Goal: Task Accomplishment & Management: Complete application form

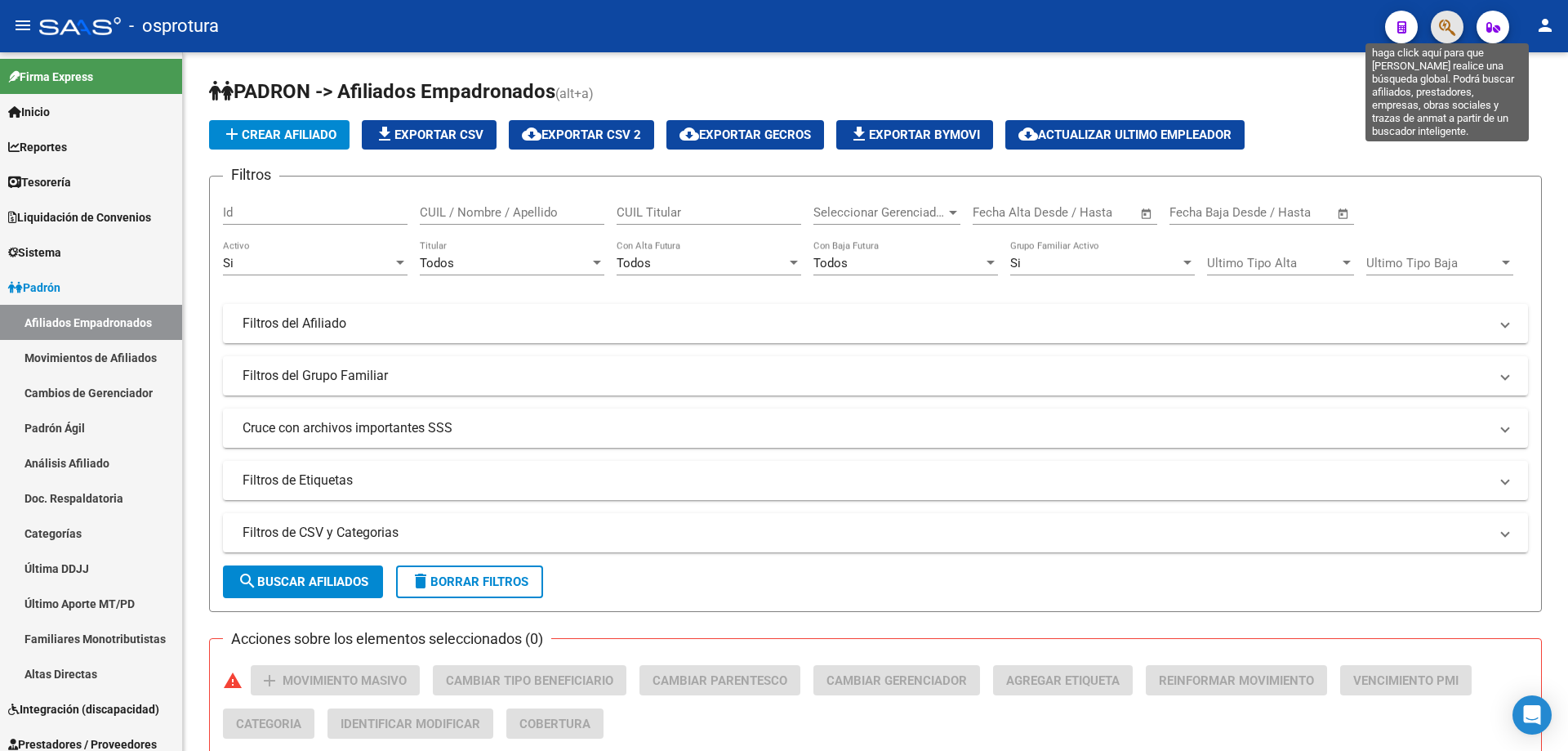
click at [1446, 29] on icon "button" at bounding box center [1447, 27] width 16 height 19
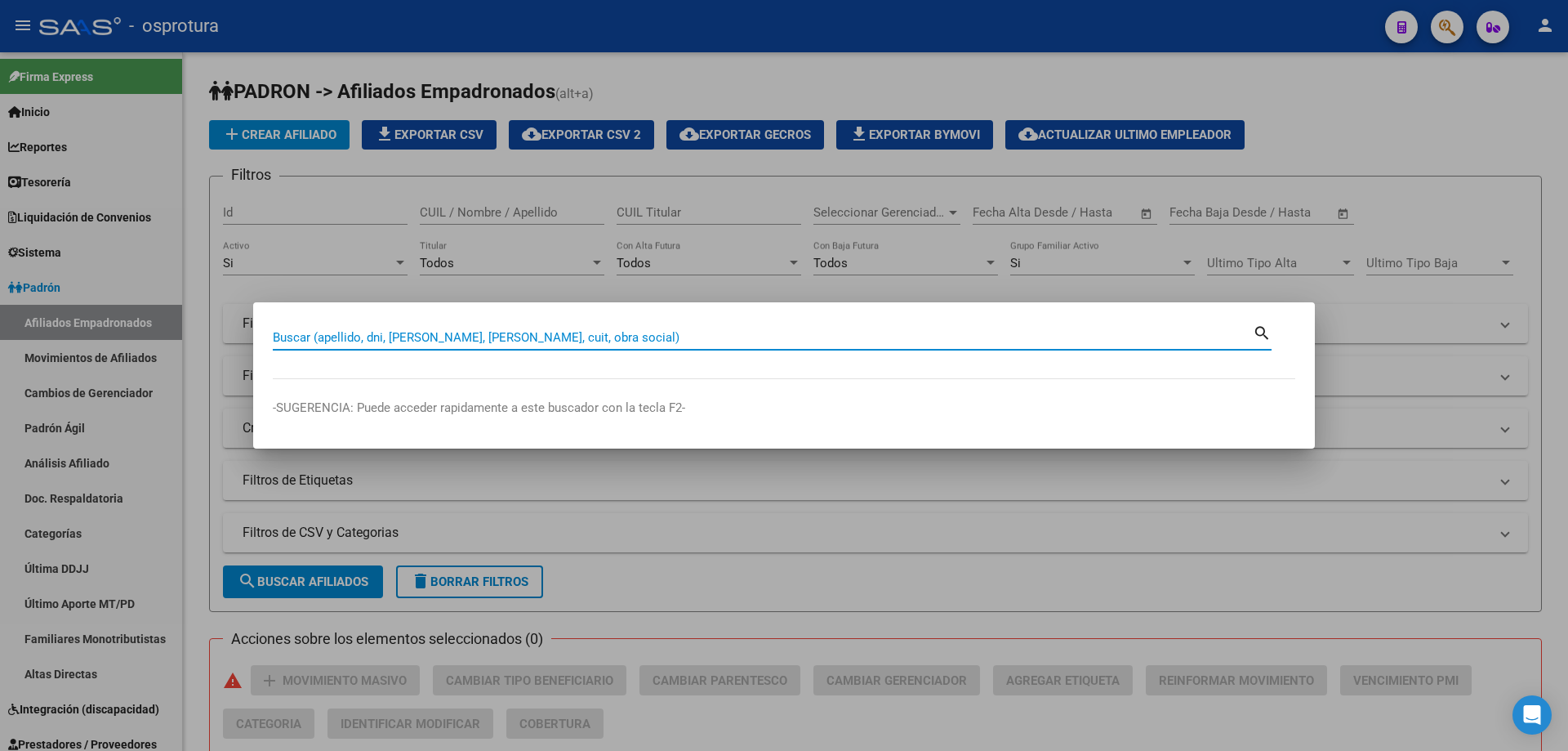
click at [489, 335] on input "Buscar (apellido, dni, [PERSON_NAME], [PERSON_NAME], cuit, obra social)" at bounding box center [762, 337] width 980 height 14
paste input "20-42820296-2"
type input "20428202962"
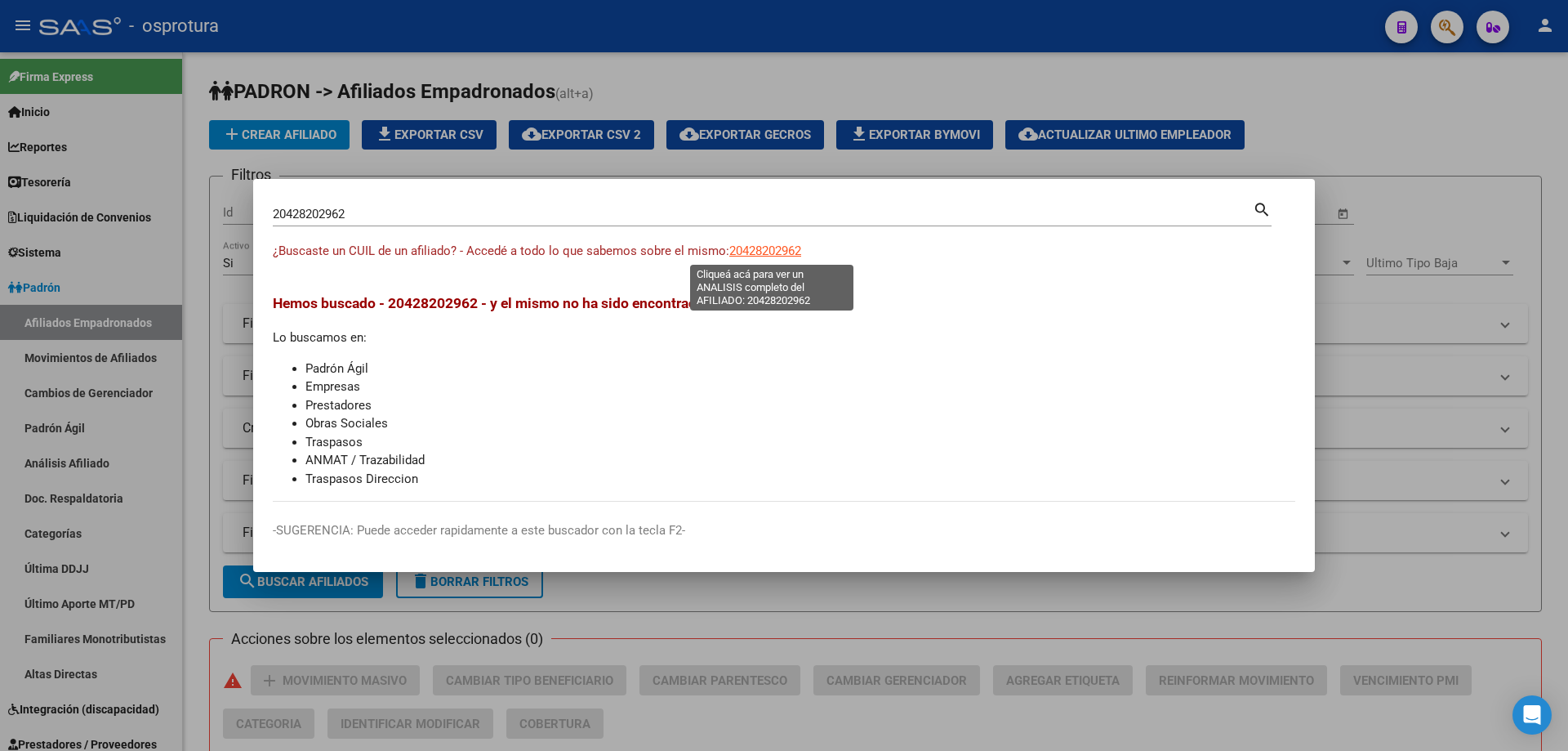
click at [741, 253] on span "20428202962" at bounding box center [765, 251] width 72 height 14
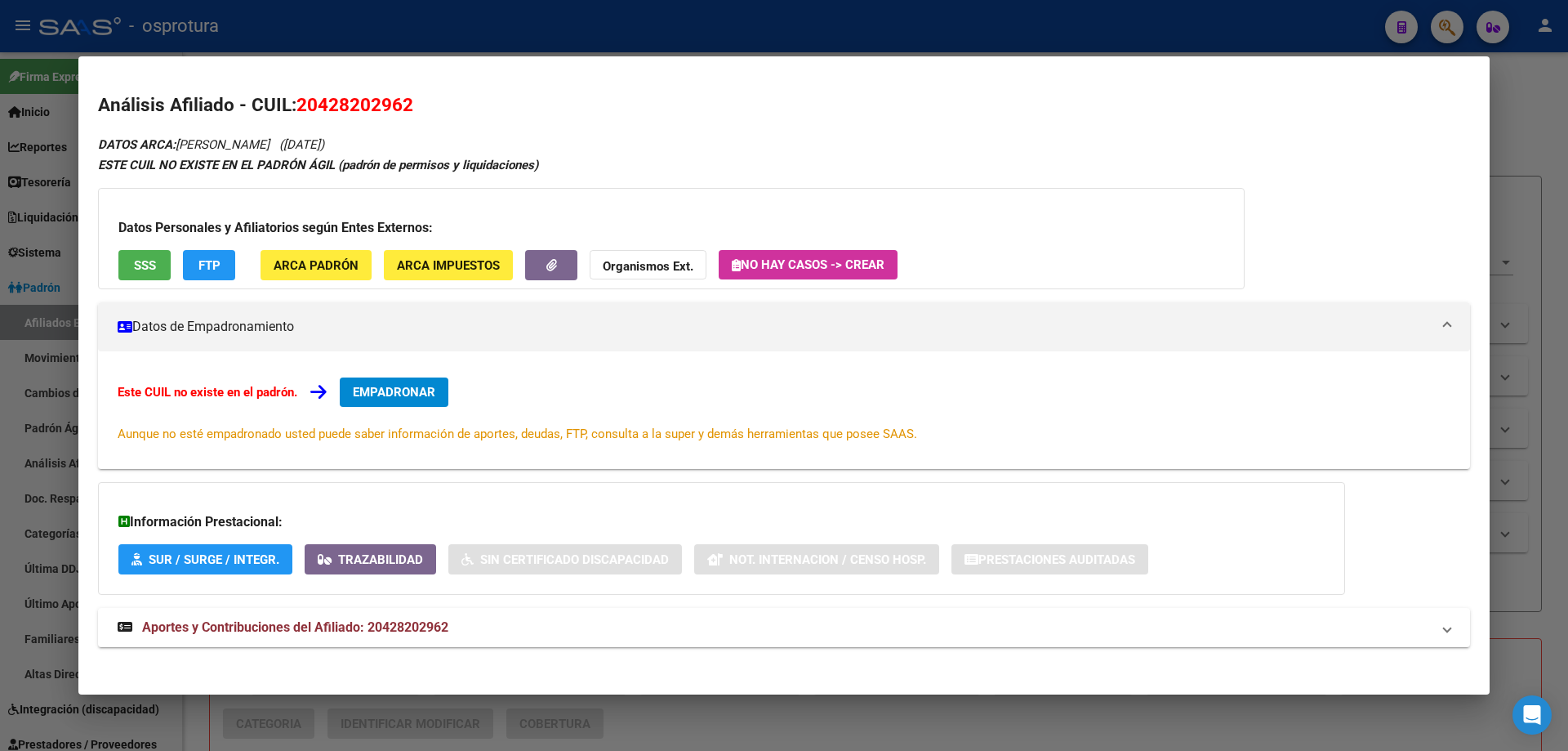
click at [375, 377] on button "EMPADRONAR" at bounding box center [394, 392] width 109 height 30
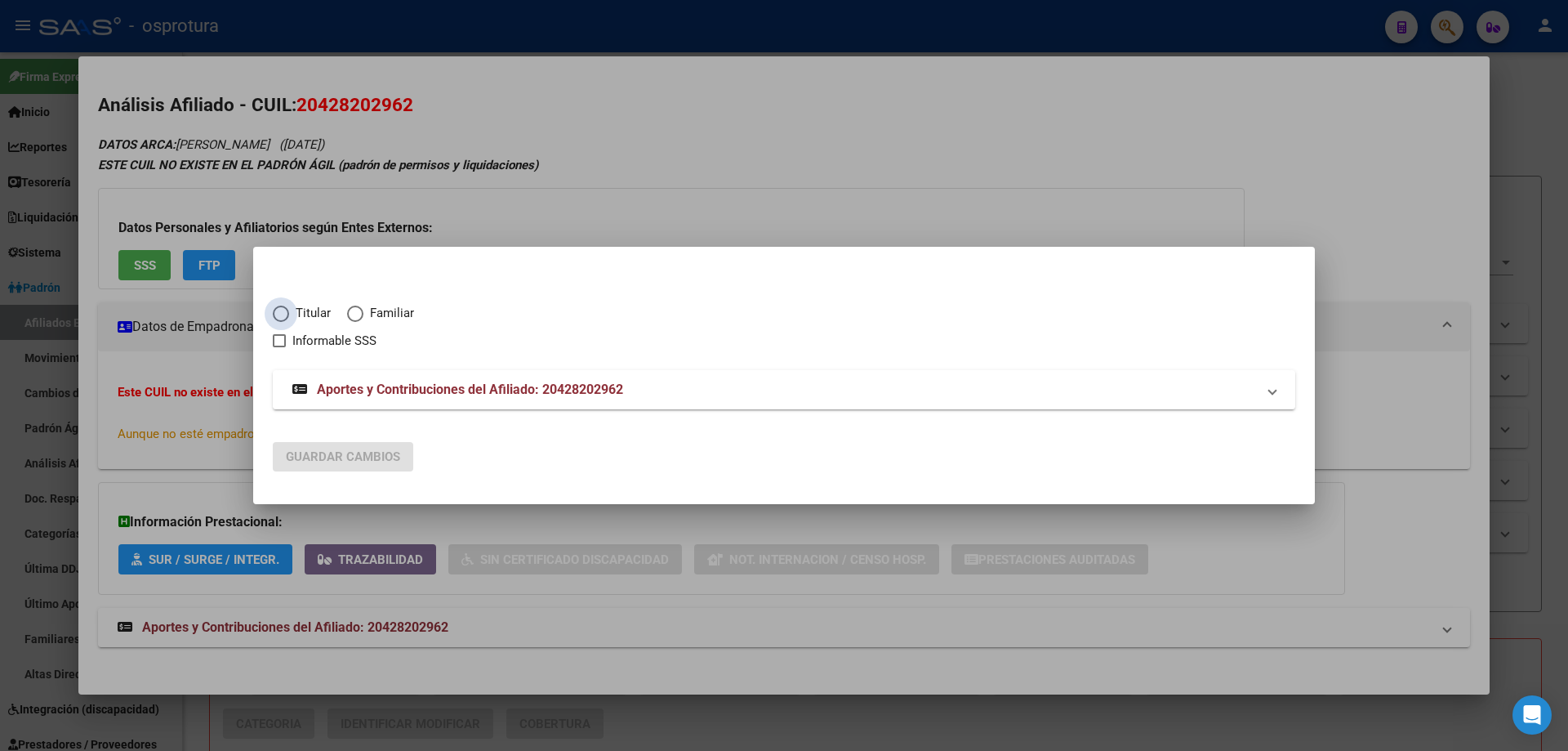
click at [319, 319] on span "Titular" at bounding box center [310, 313] width 41 height 19
click at [289, 319] on input "Titular" at bounding box center [280, 313] width 16 height 16
radio input "true"
checkbox input "true"
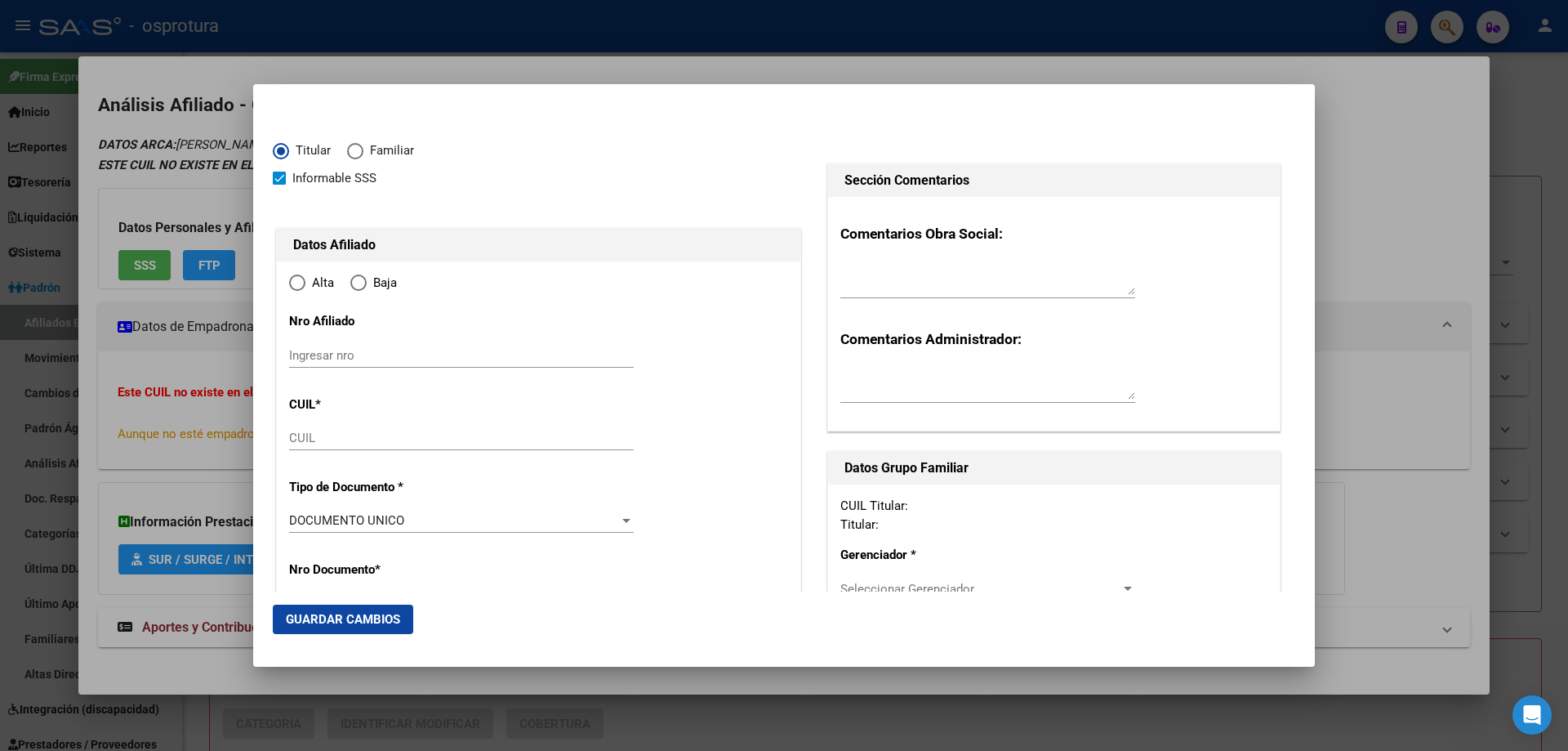
type input "20-42820296-2"
type input "42820296"
type input "[PERSON_NAME]"
type input "[DATE]"
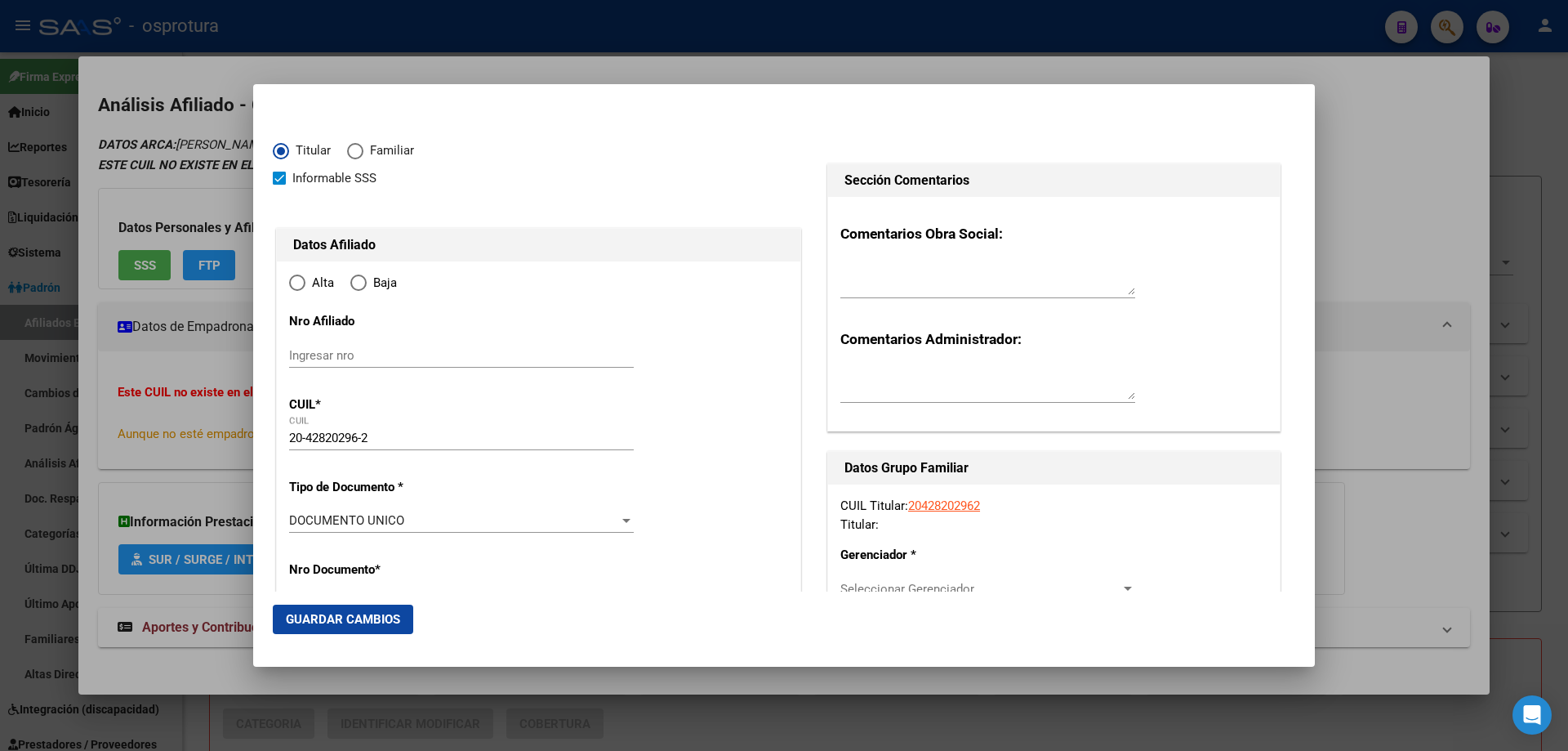
type input "CABA"
type input "1426"
type input "[PERSON_NAME] AV."
type input "1982"
type input "CABA"
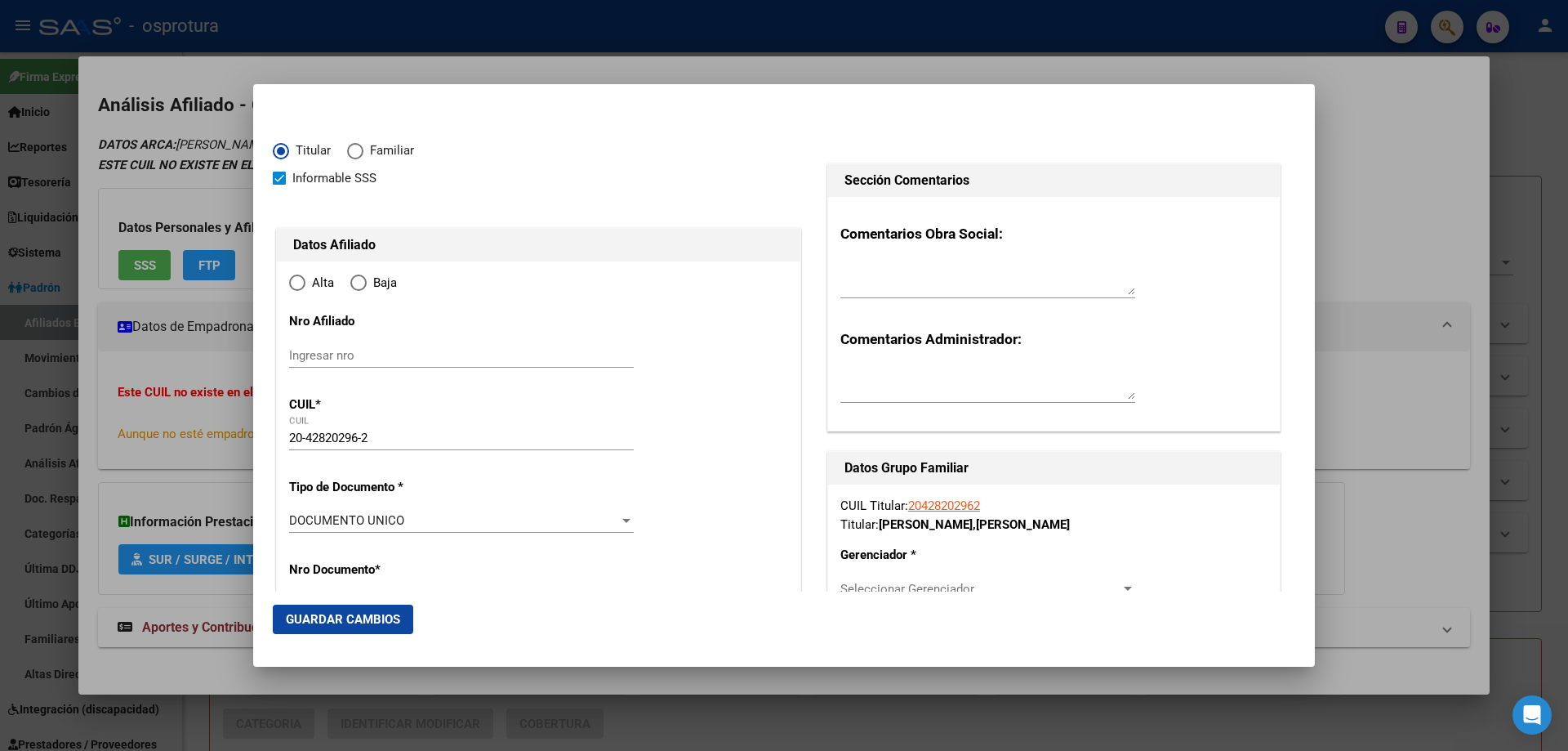
radio input "true"
click at [301, 520] on input "Ingresar fecha" at bounding box center [461, 525] width 345 height 26
type input "[DATE]"
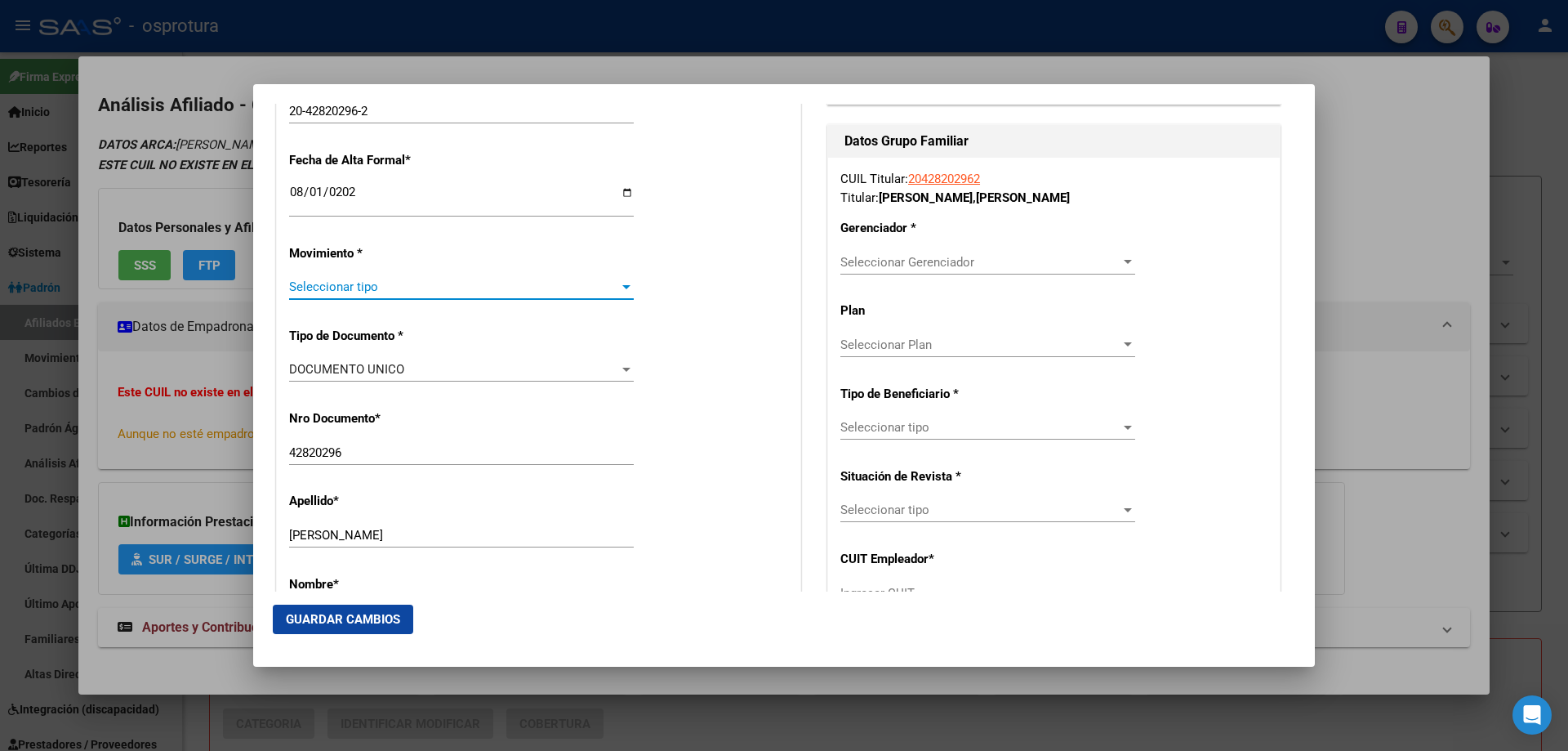
click at [328, 288] on span "Seleccionar tipo" at bounding box center [454, 286] width 330 height 14
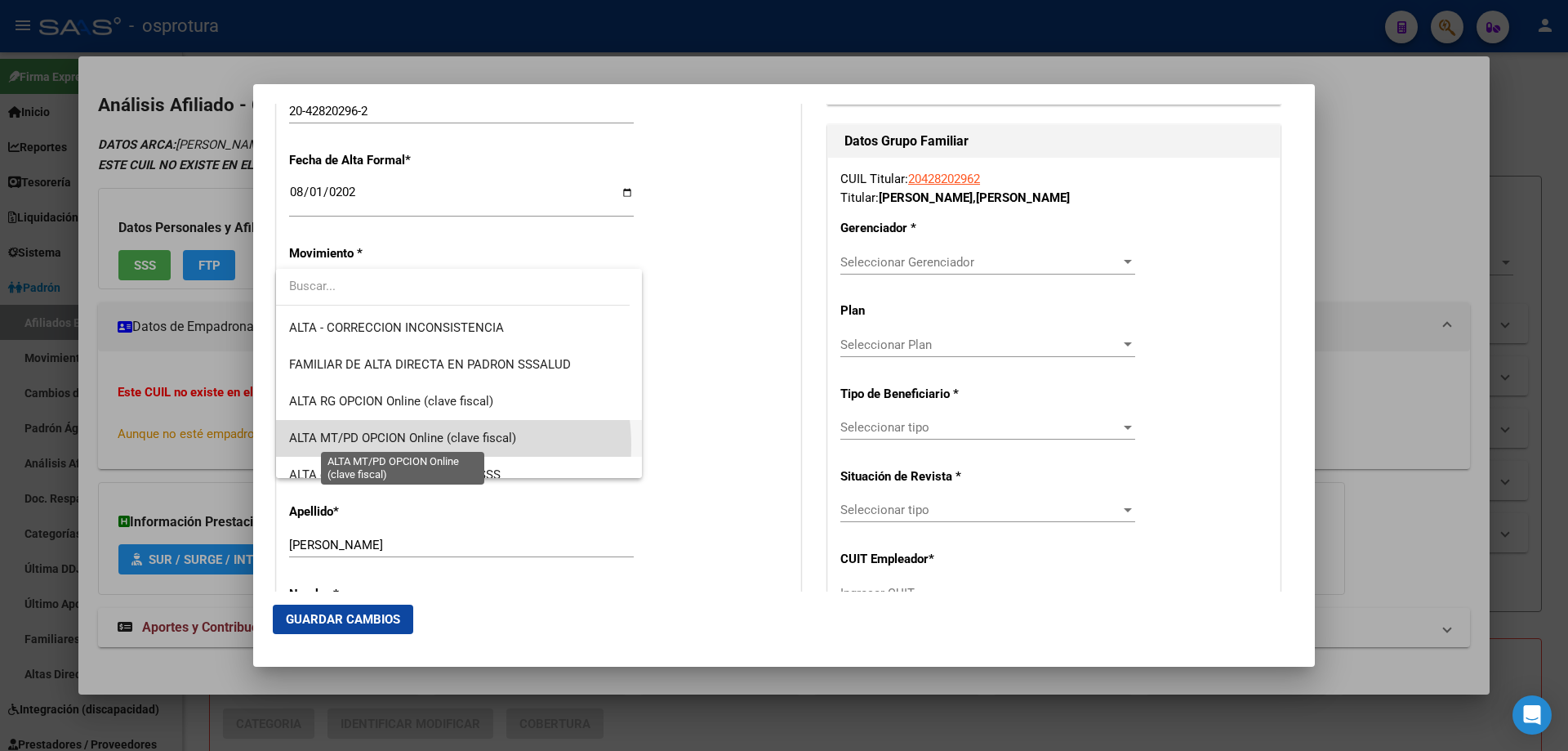
click at [414, 446] on span "ALTA MT/PD OPCION Online (clave fiscal)" at bounding box center [402, 437] width 227 height 14
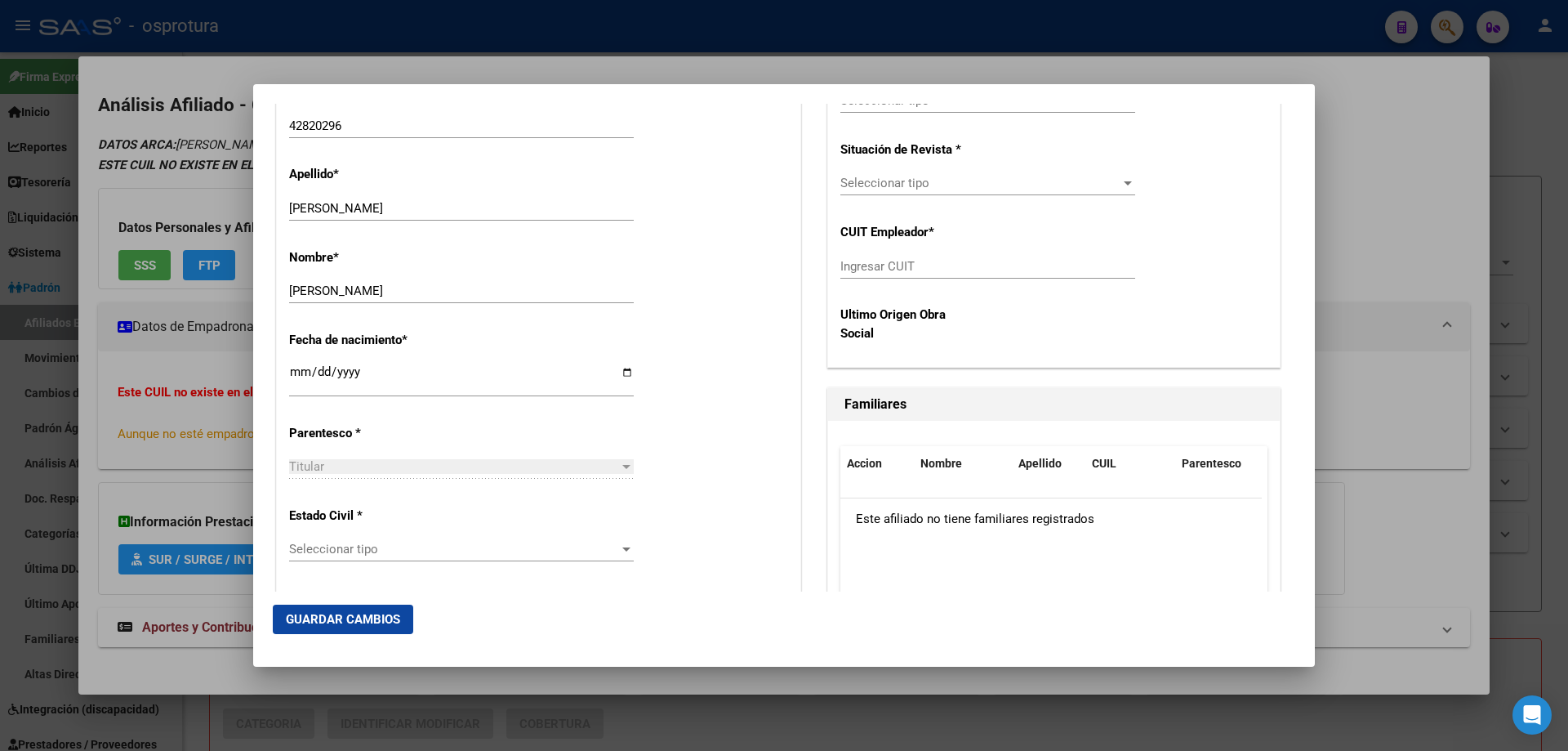
scroll to position [735, 0]
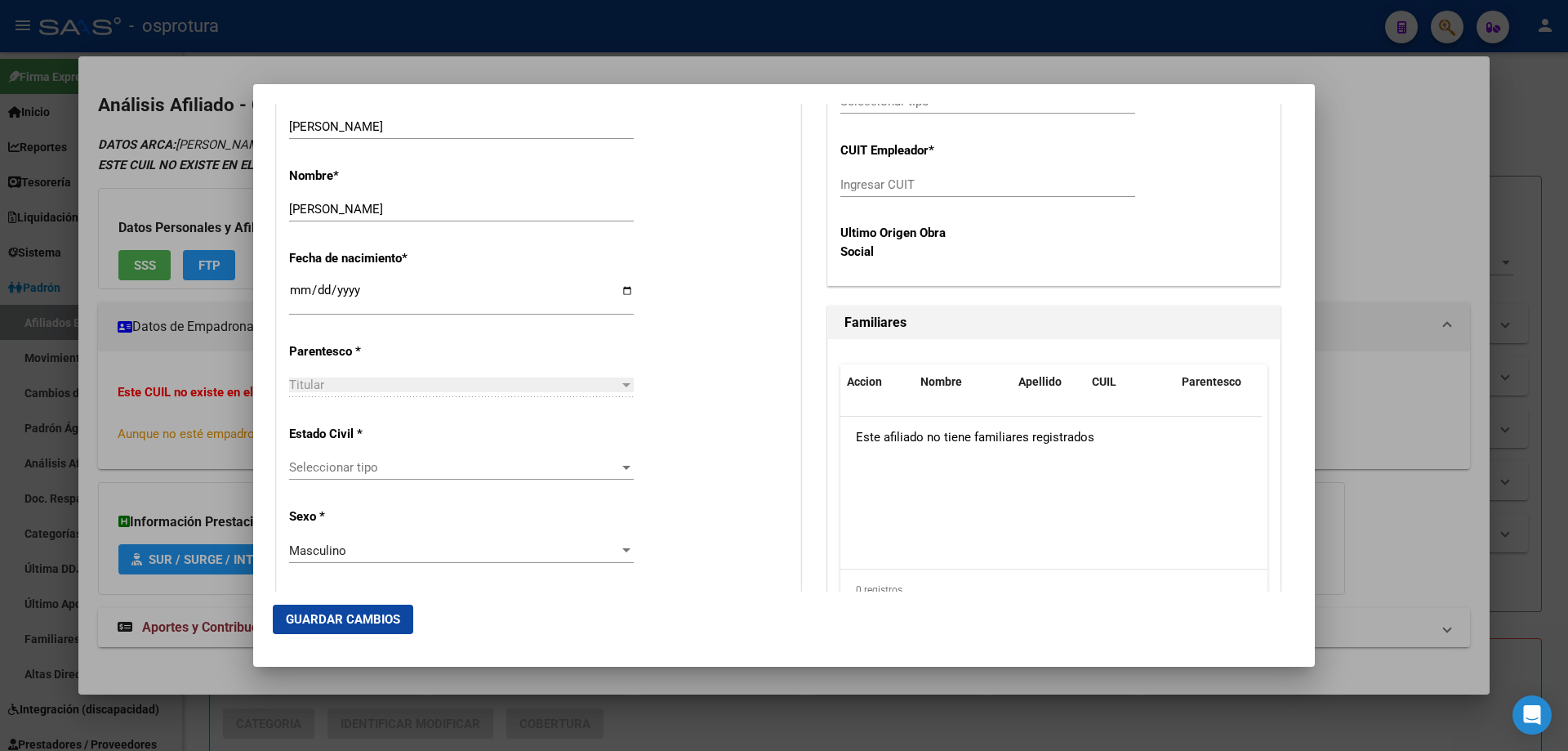
click at [414, 473] on span "Seleccionar tipo" at bounding box center [454, 467] width 330 height 14
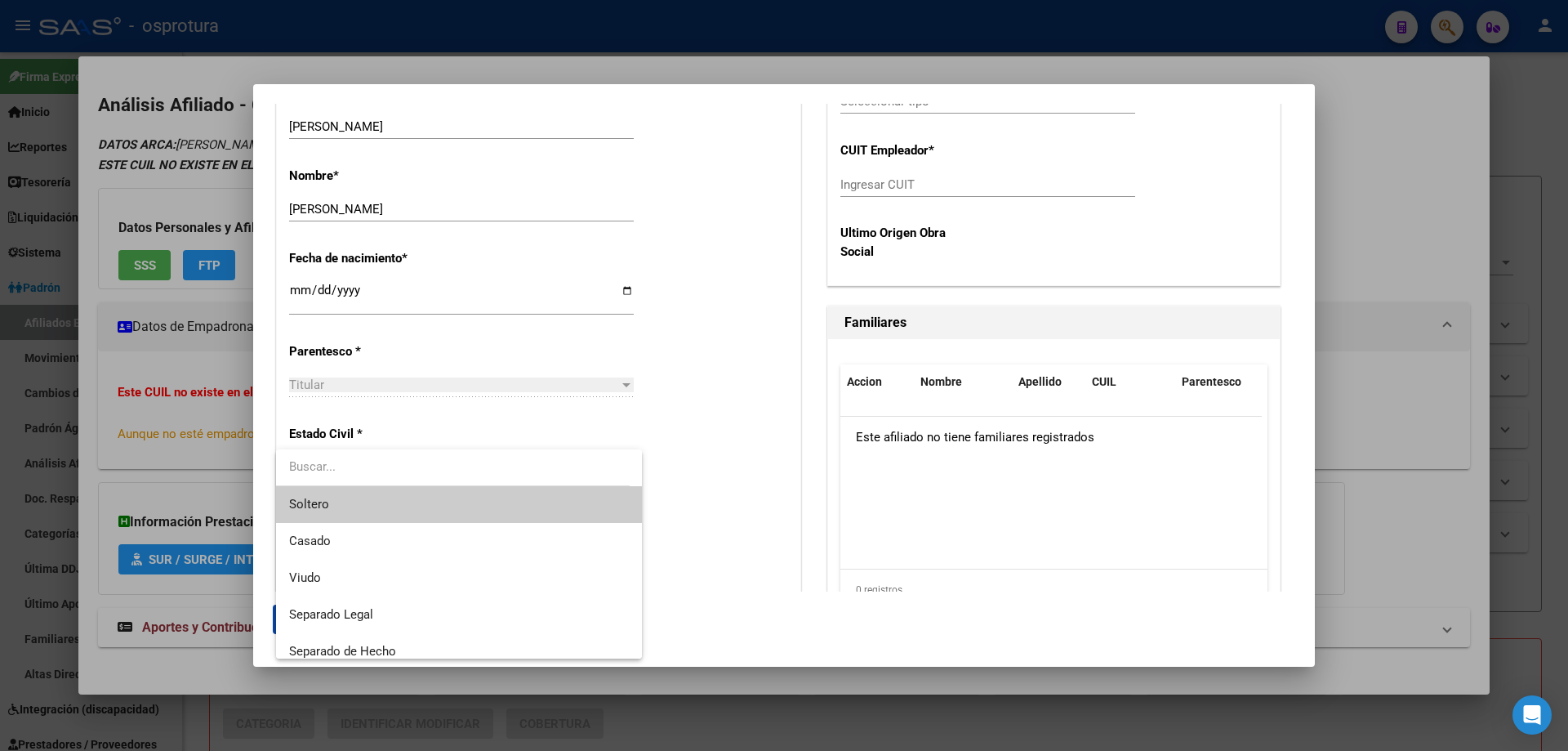
click at [423, 509] on span "Soltero" at bounding box center [459, 505] width 340 height 37
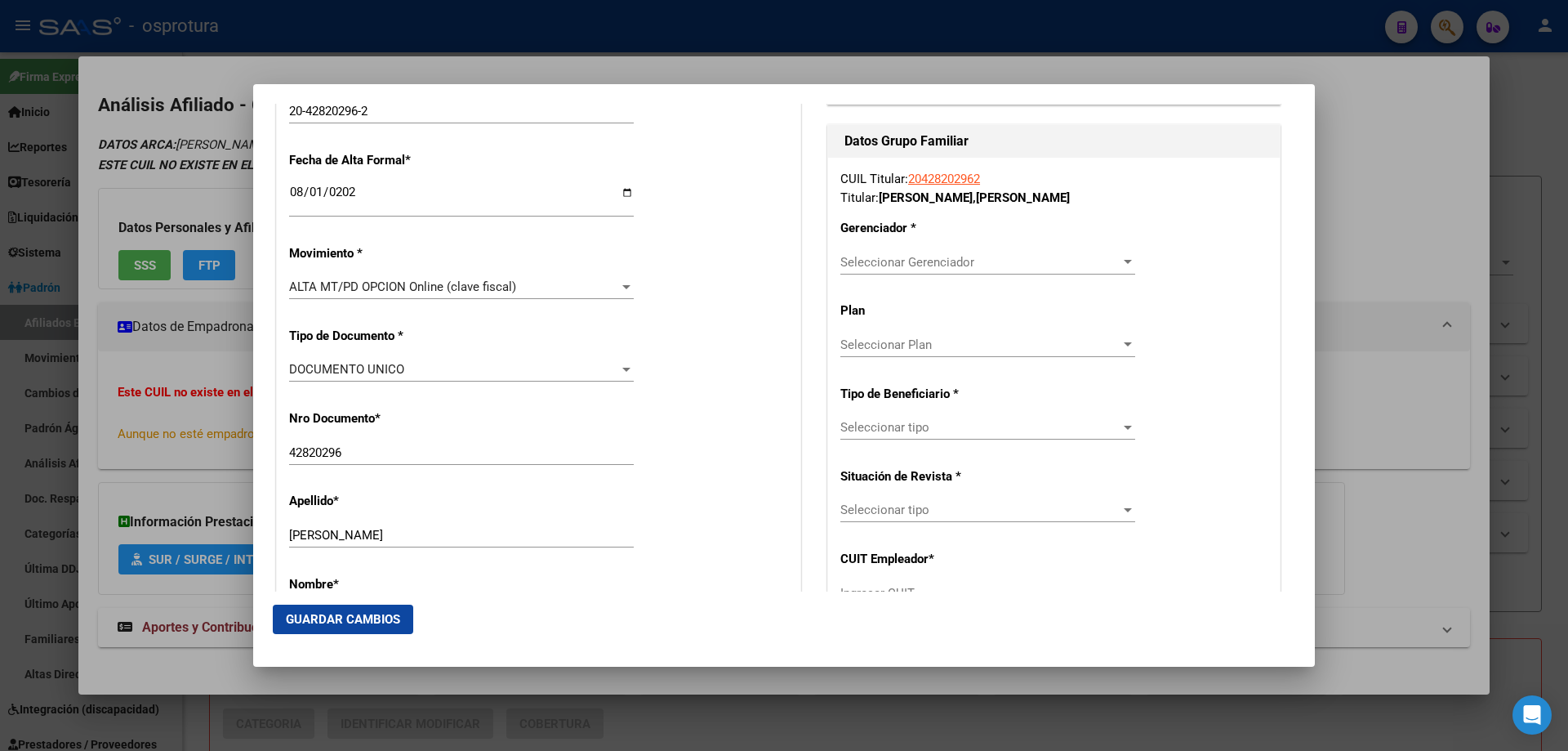
scroll to position [245, 0]
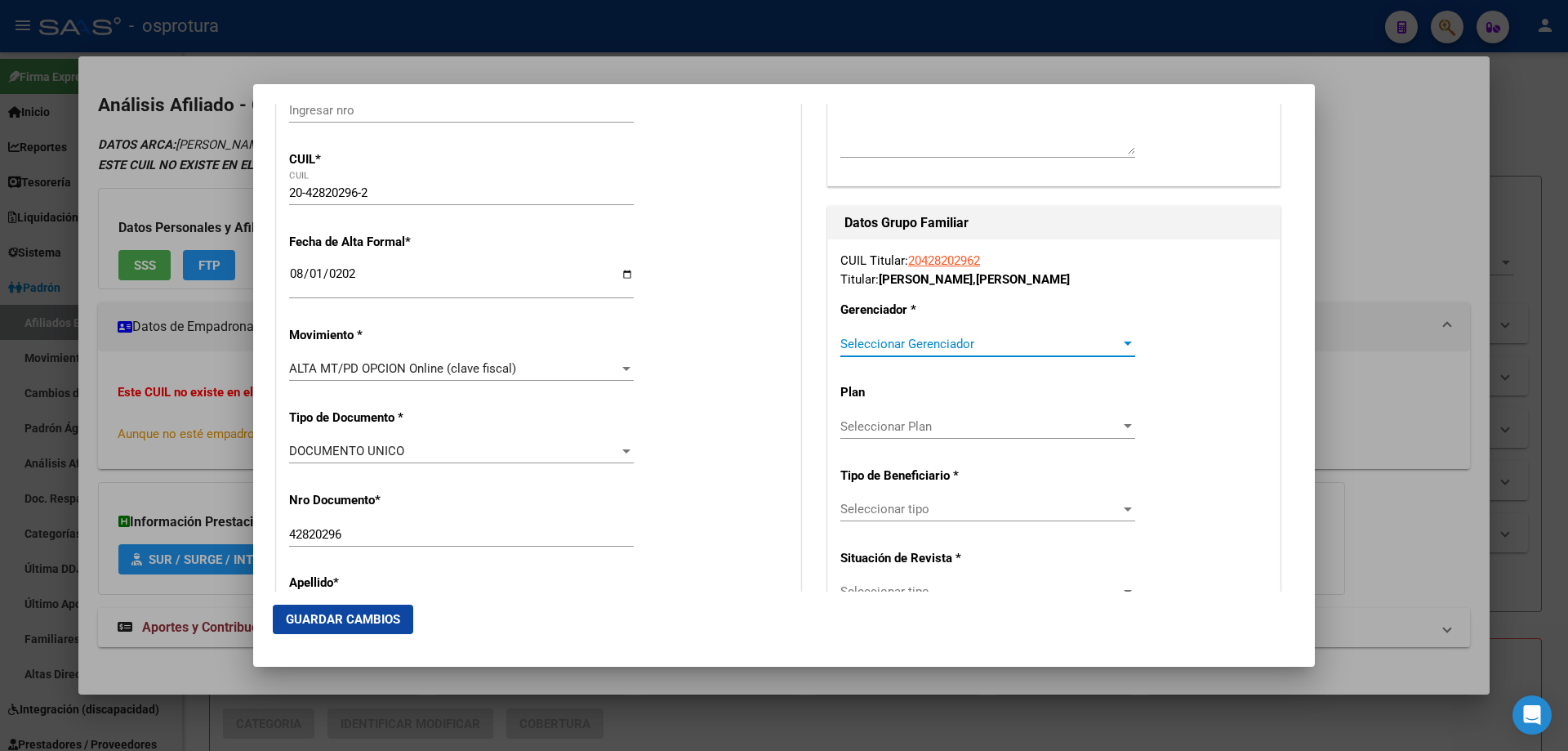
click at [913, 345] on span "Seleccionar Gerenciador" at bounding box center [980, 343] width 280 height 14
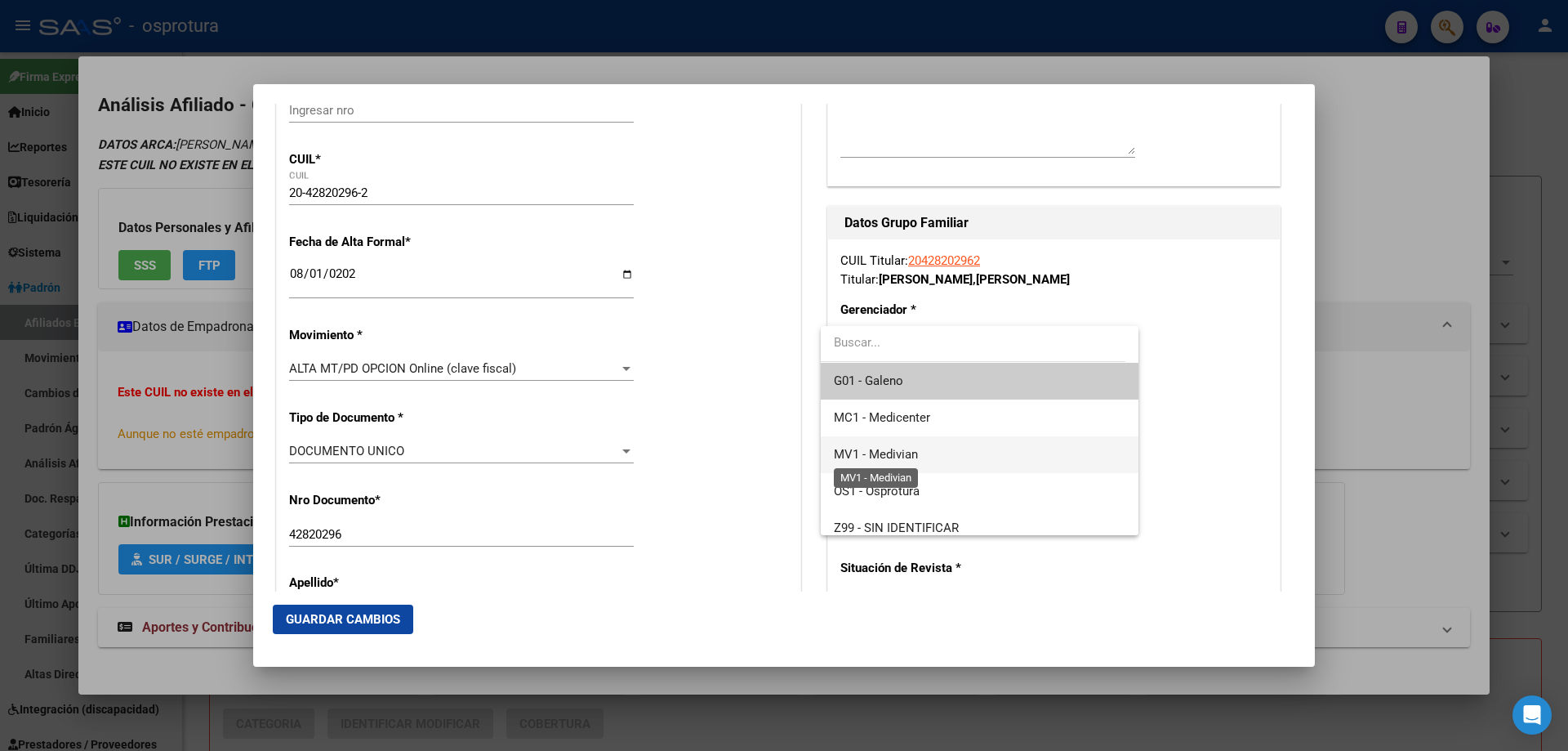
click at [916, 447] on span "MV1 - Medivian" at bounding box center [876, 454] width 84 height 14
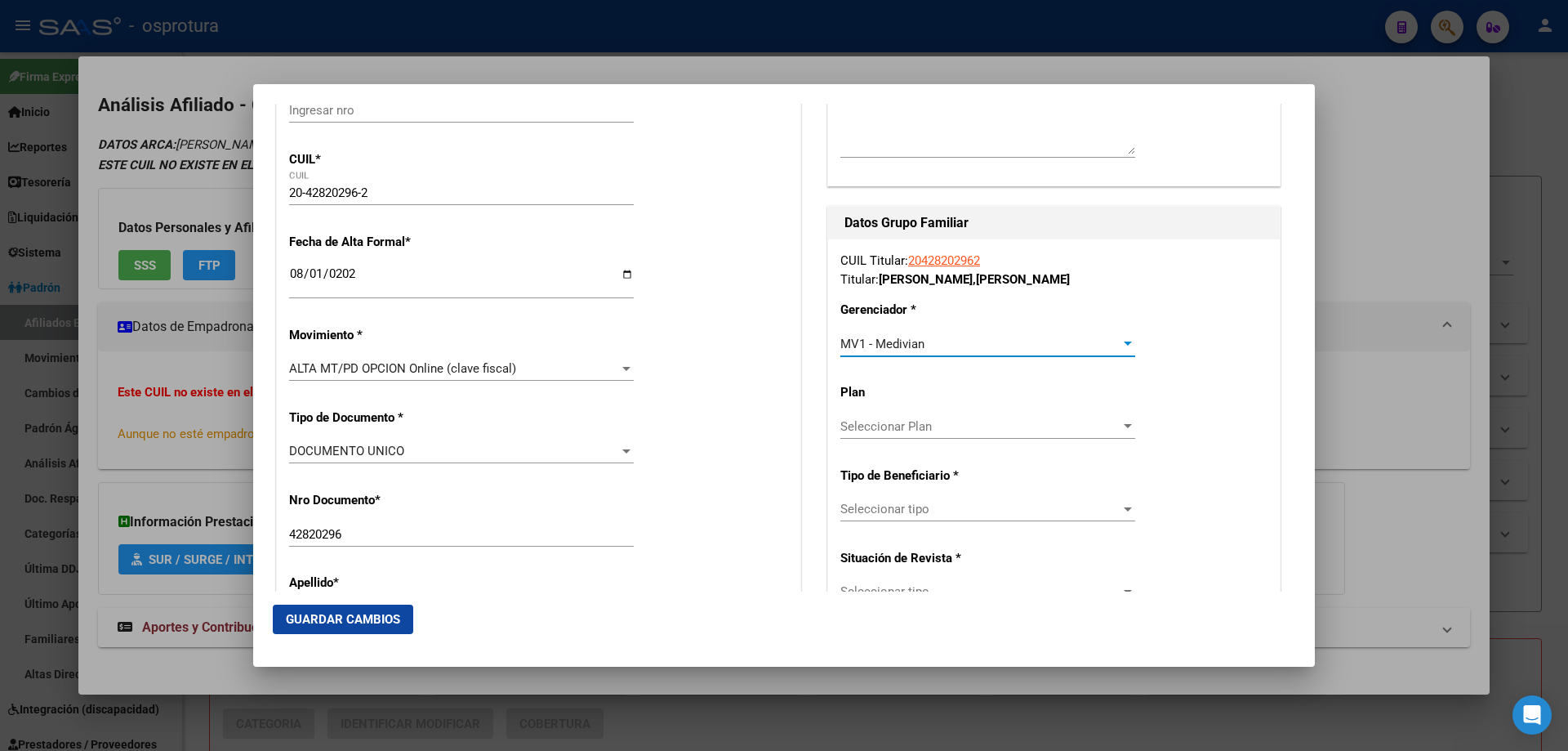
click at [917, 505] on span "Seleccionar tipo" at bounding box center [980, 509] width 280 height 14
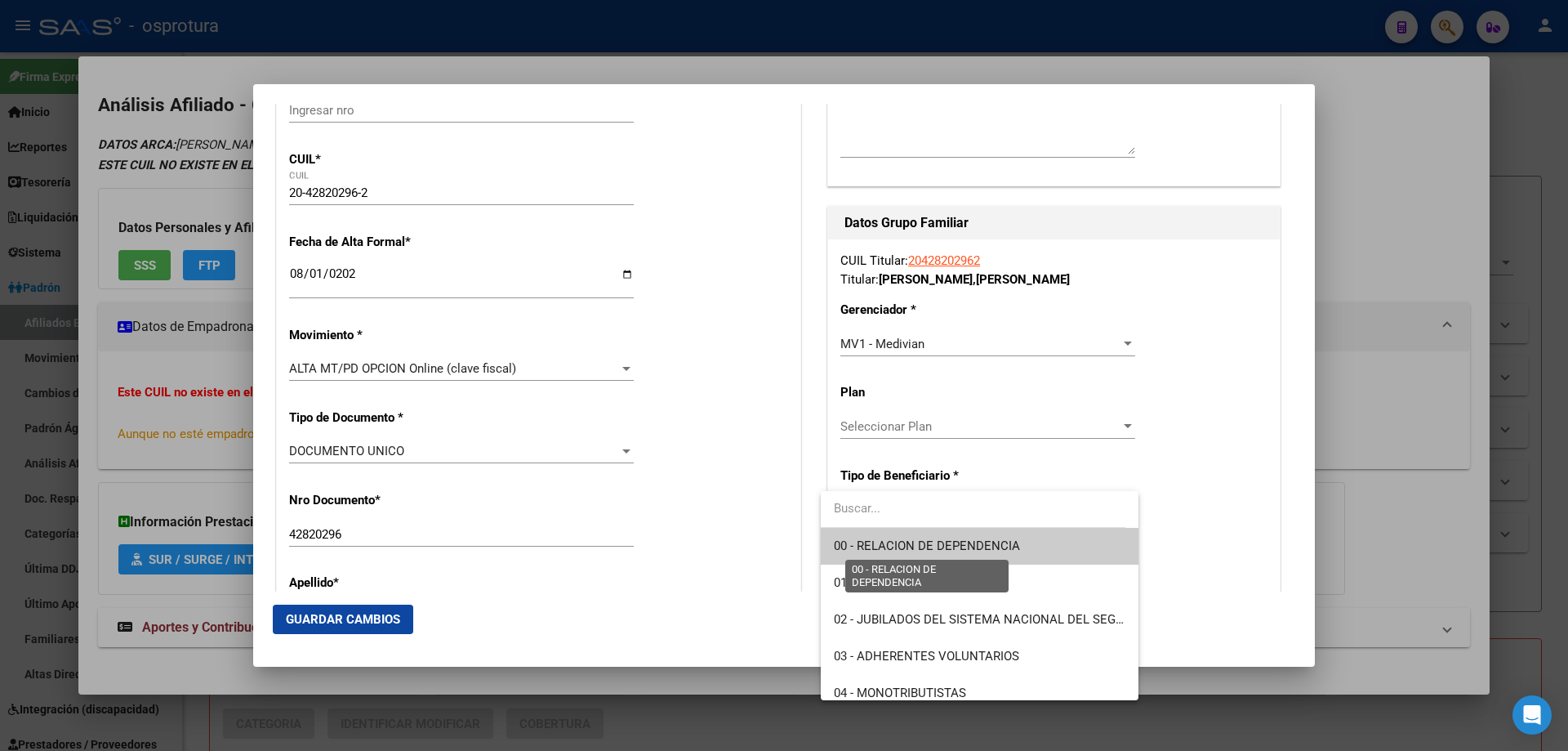
scroll to position [164, 0]
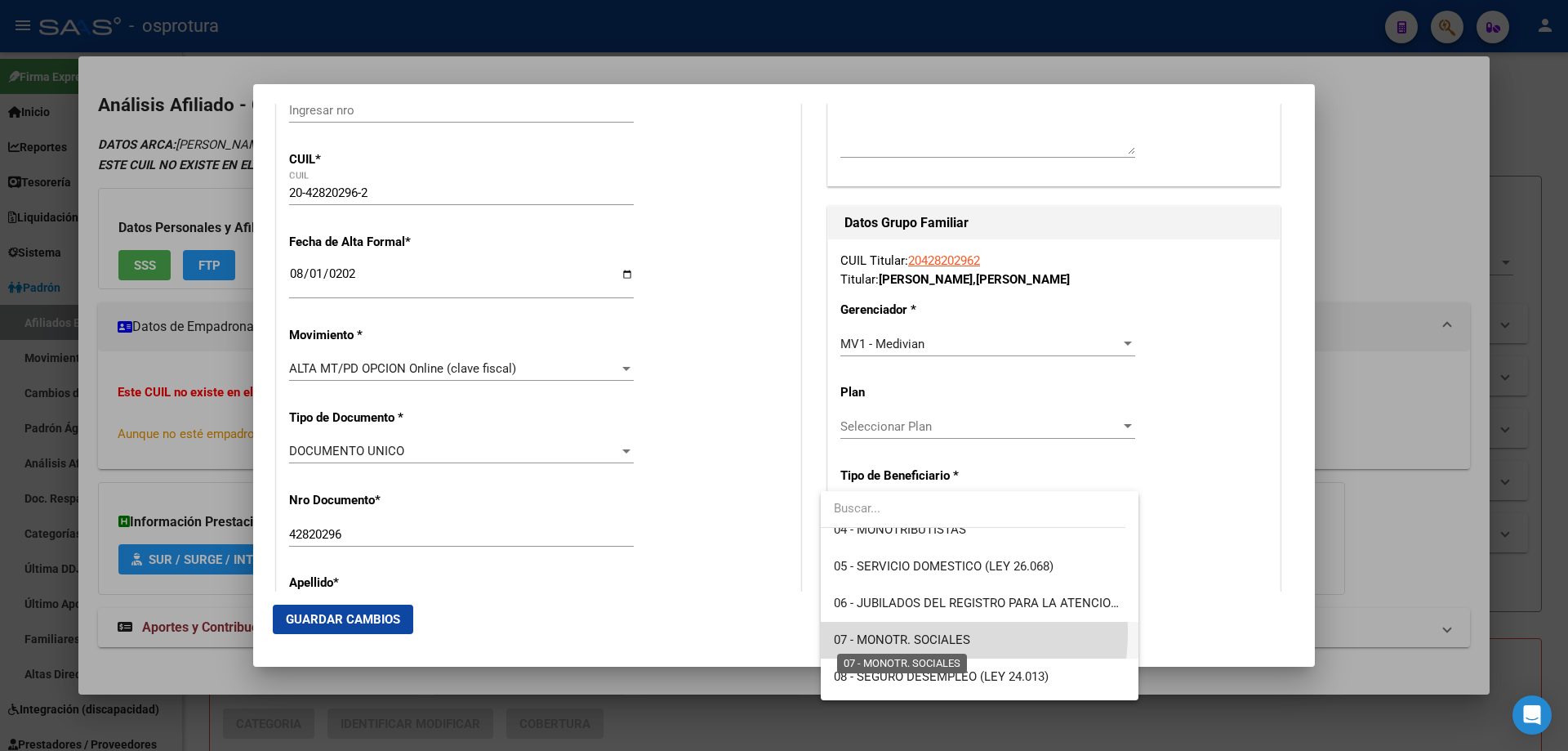
click at [911, 632] on span "07 - MONOTR. SOCIALES" at bounding box center [903, 639] width 137 height 14
type input "20-42820296-2"
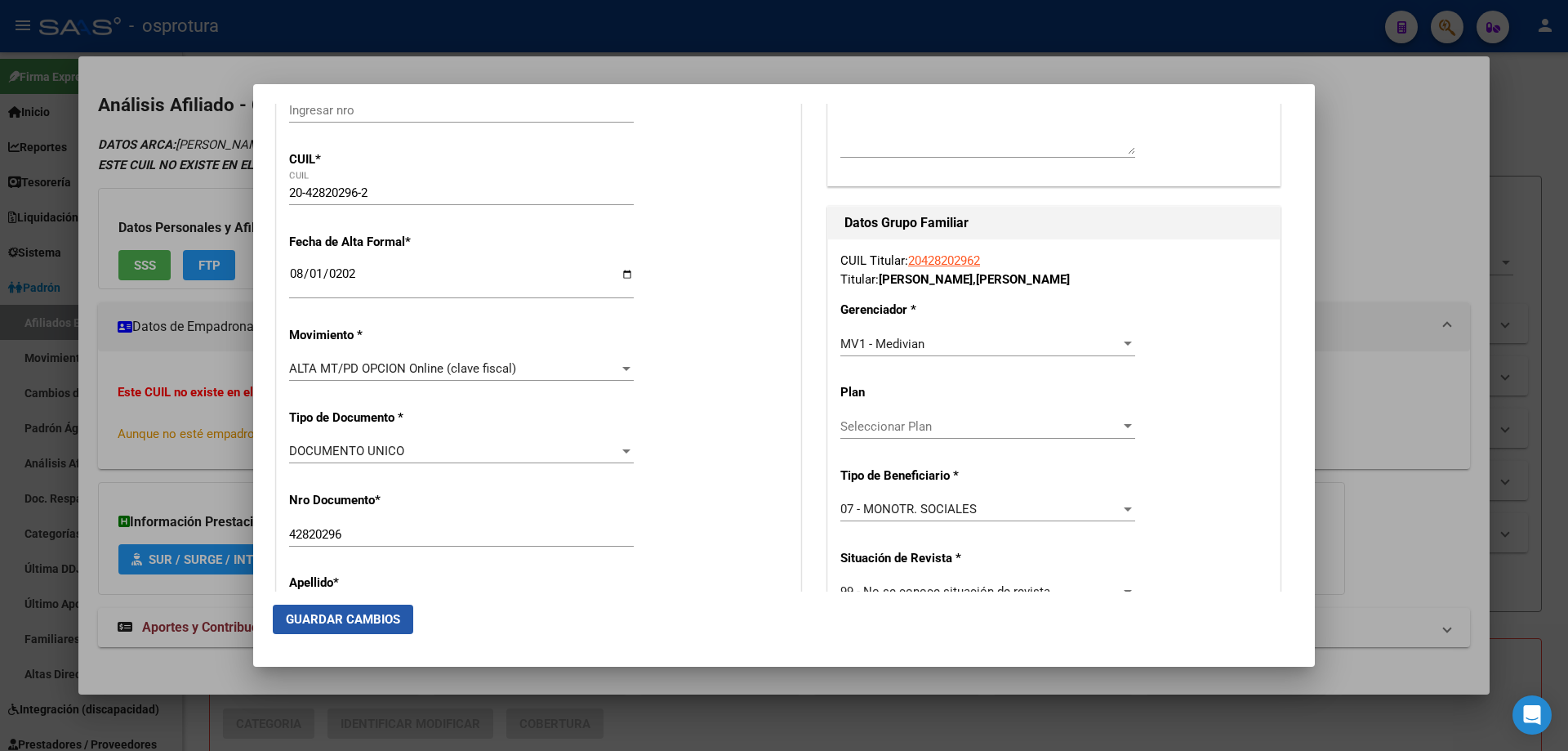
click at [342, 606] on button "Guardar Cambios" at bounding box center [342, 619] width 141 height 30
